Goal: Information Seeking & Learning: Learn about a topic

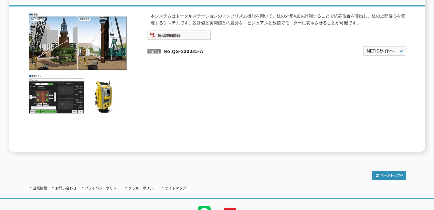
scroll to position [127, 0]
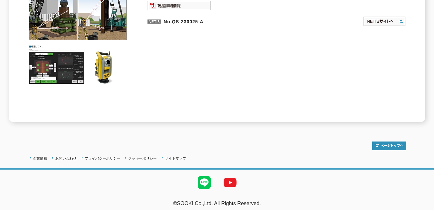
drag, startPoint x: 77, startPoint y: 110, endPoint x: 73, endPoint y: 108, distance: 4.2
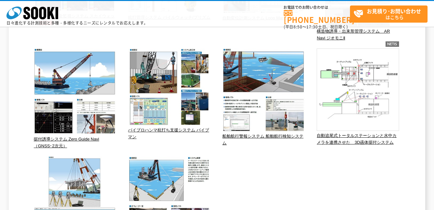
scroll to position [97, 0]
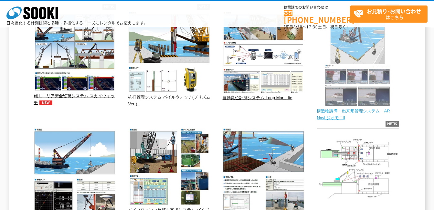
click at [360, 110] on span "構造物誘導・出来形管理システム　AR Navi ジオモニⅡ" at bounding box center [353, 115] width 73 height 12
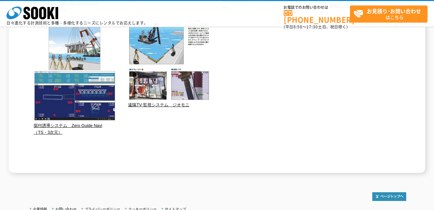
scroll to position [304, 0]
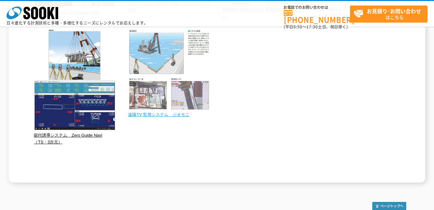
drag, startPoint x: 141, startPoint y: 67, endPoint x: 139, endPoint y: 63, distance: 4.3
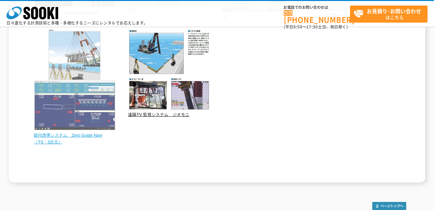
drag, startPoint x: 68, startPoint y: 56, endPoint x: 60, endPoint y: 54, distance: 7.9
drag, startPoint x: 46, startPoint y: 50, endPoint x: 44, endPoint y: 45, distance: 5.6
drag, startPoint x: 55, startPoint y: 40, endPoint x: 48, endPoint y: 39, distance: 6.9
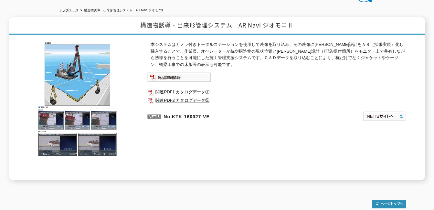
scroll to position [65, 0]
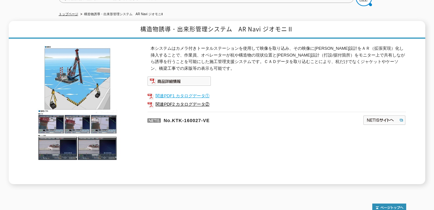
click at [168, 92] on link "関連PDF1 カタログデータ①" at bounding box center [276, 96] width 259 height 8
click at [198, 102] on link "関連PDF2 カタログデータ②" at bounding box center [276, 104] width 259 height 8
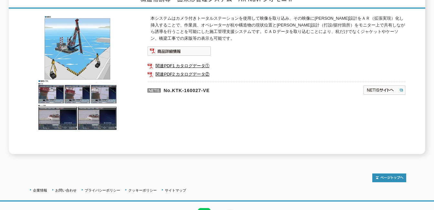
scroll to position [127, 0]
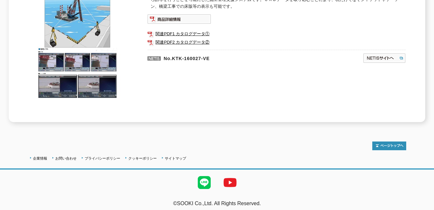
drag, startPoint x: 133, startPoint y: 71, endPoint x: 133, endPoint y: 64, distance: 6.8
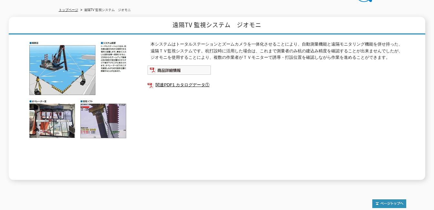
scroll to position [127, 0]
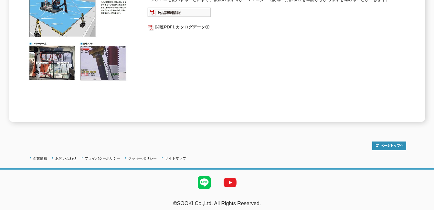
drag, startPoint x: 76, startPoint y: 46, endPoint x: 73, endPoint y: 44, distance: 3.3
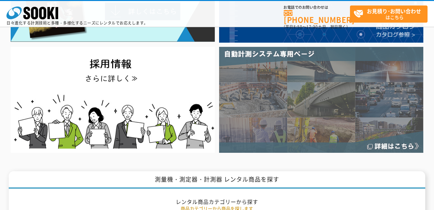
scroll to position [162, 0]
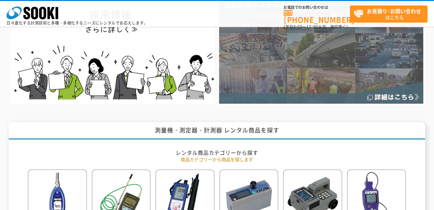
click at [358, 88] on img at bounding box center [321, 51] width 204 height 106
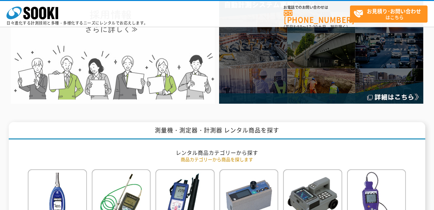
drag, startPoint x: 137, startPoint y: 70, endPoint x: 132, endPoint y: 69, distance: 5.4
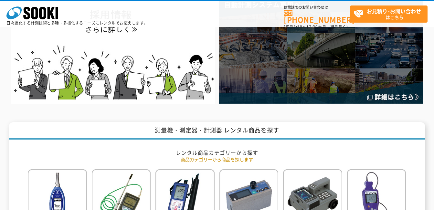
drag, startPoint x: 100, startPoint y: 36, endPoint x: 68, endPoint y: 22, distance: 34.7
